Goal: Information Seeking & Learning: Check status

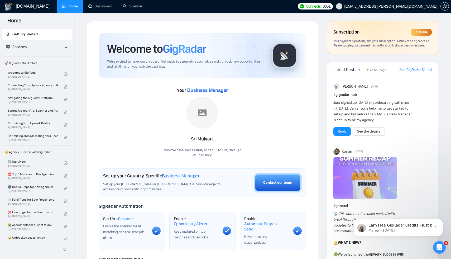
click at [422, 35] on div "Past due" at bounding box center [420, 32] width 21 height 7
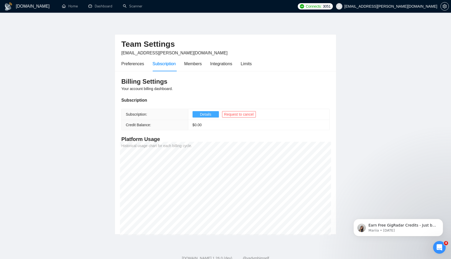
click at [204, 111] on span "Details" at bounding box center [205, 114] width 11 height 6
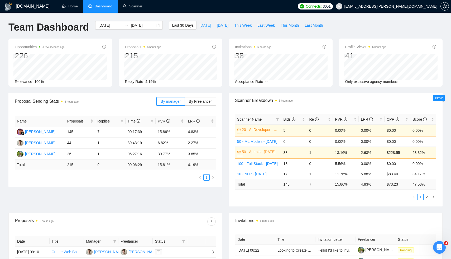
click at [203, 26] on span "[DATE]" at bounding box center [205, 25] width 12 height 6
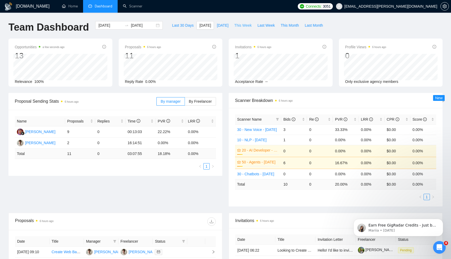
click at [244, 23] on span "This Week" at bounding box center [242, 25] width 17 height 6
type input "[DATE]"
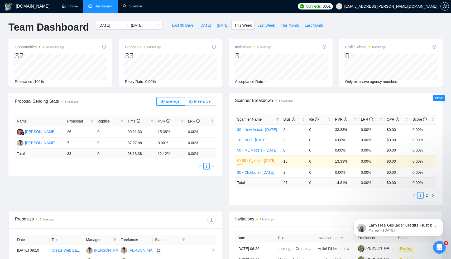
click at [200, 101] on span "By Freelancer" at bounding box center [200, 101] width 23 height 4
click at [185, 103] on input "By Freelancer" at bounding box center [185, 103] width 0 height 0
click at [179, 100] on span "By manager" at bounding box center [171, 101] width 20 height 4
click at [157, 103] on input "By manager" at bounding box center [157, 103] width 0 height 0
click at [109, 26] on input "[DATE]" at bounding box center [110, 25] width 24 height 6
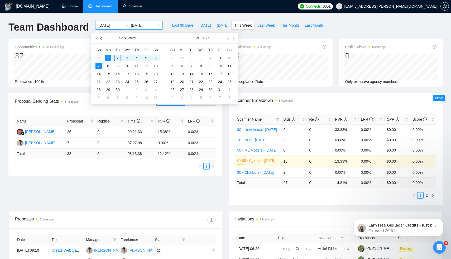
click at [101, 39] on span "button" at bounding box center [101, 38] width 3 height 3
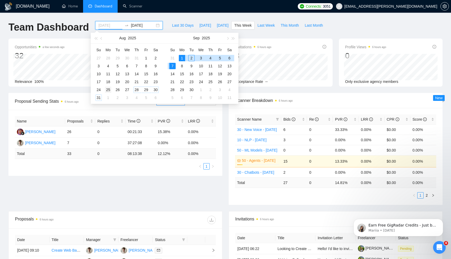
type input "[DATE]"
click at [111, 89] on td "25" at bounding box center [107, 90] width 9 height 8
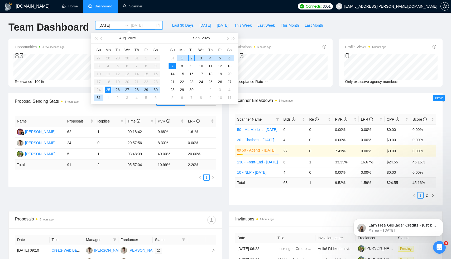
type input "[DATE]"
click at [173, 67] on div "7" at bounding box center [172, 66] width 6 height 6
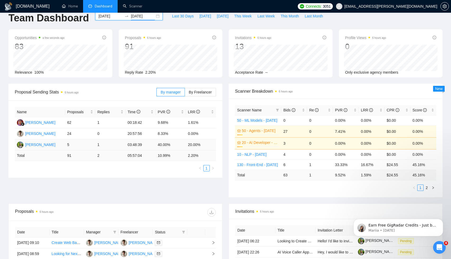
scroll to position [9, 0]
drag, startPoint x: 206, startPoint y: 124, endPoint x: 151, endPoint y: 124, distance: 54.6
click at [151, 124] on tr "[PERSON_NAME] 62 1 00:18:42 9.68% 1.61%" at bounding box center [115, 122] width 201 height 11
click at [151, 124] on td "00:18:42" at bounding box center [140, 122] width 30 height 11
